Goal: Information Seeking & Learning: Learn about a topic

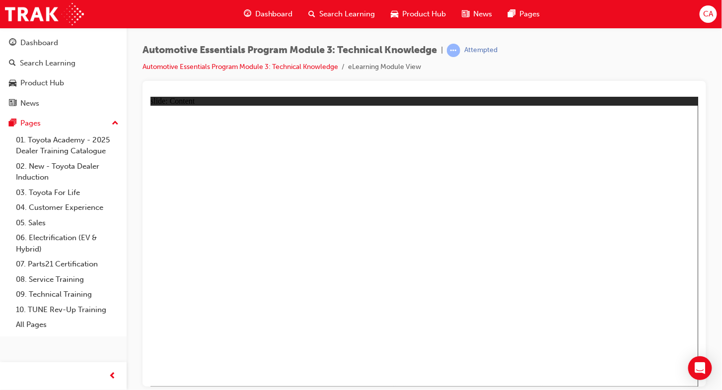
drag, startPoint x: 675, startPoint y: 122, endPoint x: 669, endPoint y: 125, distance: 7.1
